Goal: Find specific page/section

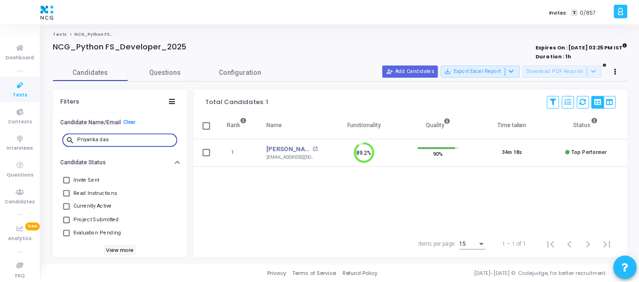
scroll to position [20, 24]
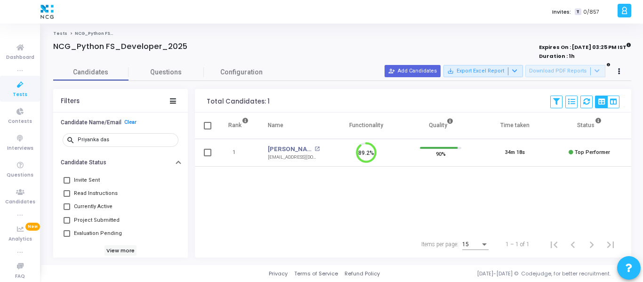
click at [21, 91] on span "Tests" at bounding box center [20, 95] width 15 height 8
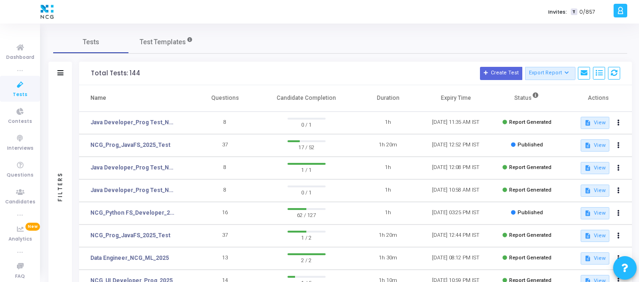
click at [19, 91] on span "Tests" at bounding box center [20, 95] width 15 height 8
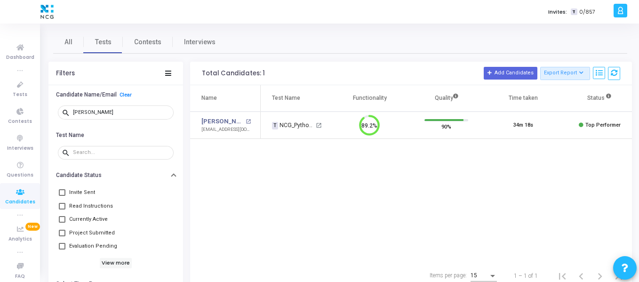
scroll to position [20, 24]
